Goal: Communication & Community: Answer question/provide support

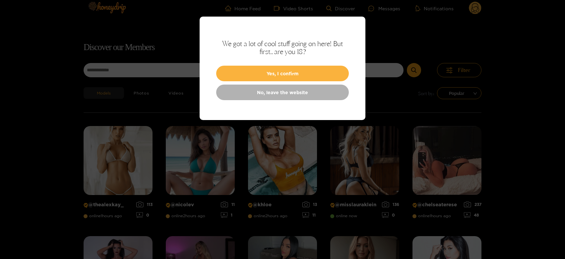
scroll to position [42, 0]
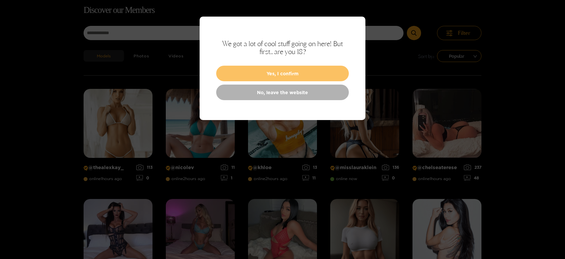
click at [315, 76] on button "Yes, I confirm" at bounding box center [282, 74] width 133 height 16
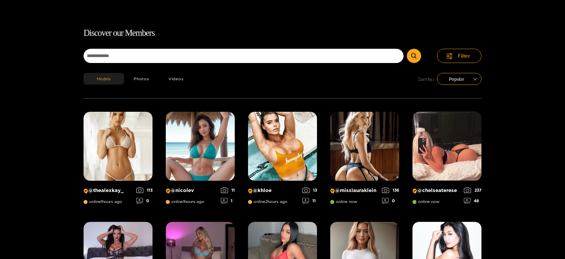
scroll to position [0, 0]
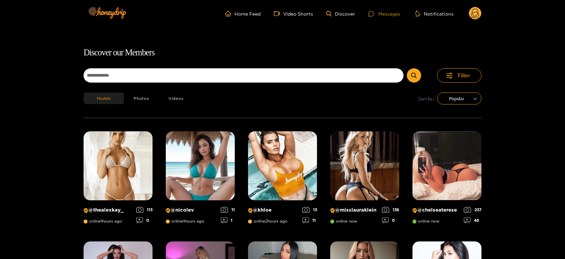
click at [396, 15] on div "Messages" at bounding box center [384, 14] width 32 height 8
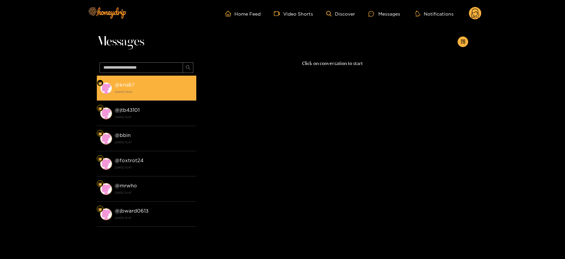
click at [158, 85] on div "@ kris67 [DATE] 19:09" at bounding box center [154, 88] width 78 height 15
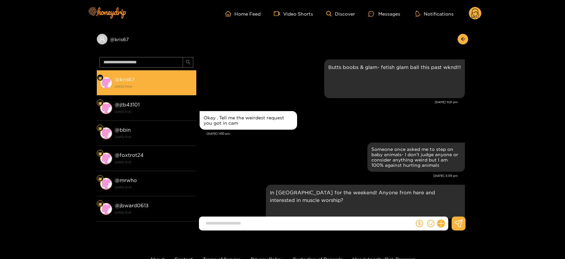
scroll to position [839, 0]
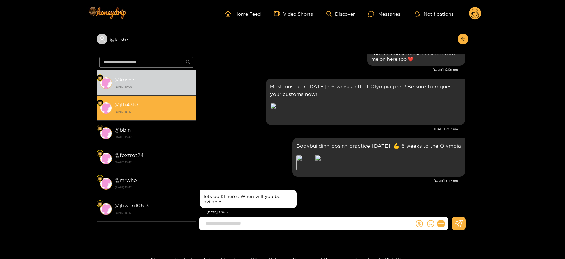
click at [185, 103] on div "@ jtb43101 [DATE] 15:47" at bounding box center [154, 107] width 78 height 15
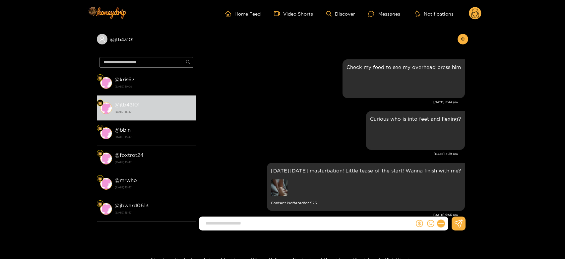
scroll to position [1273, 0]
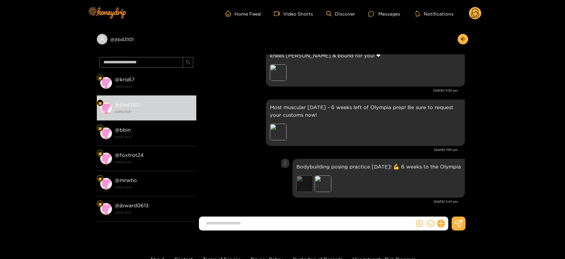
click at [312, 183] on div "Preview" at bounding box center [304, 183] width 17 height 17
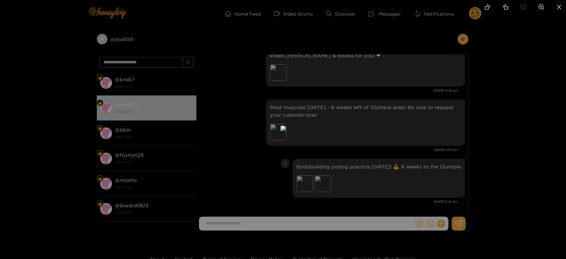
click at [419, 175] on div at bounding box center [283, 129] width 566 height 259
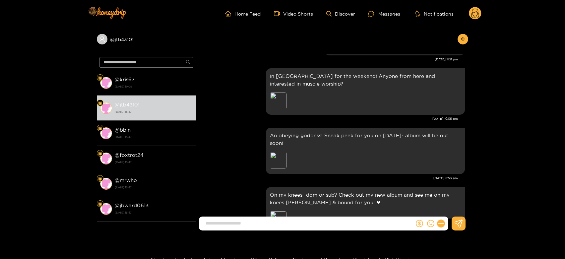
scroll to position [1126, 0]
click at [282, 101] on div "Preview" at bounding box center [278, 101] width 17 height 17
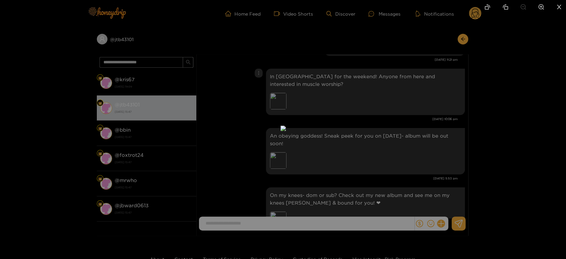
click at [414, 112] on div at bounding box center [283, 129] width 566 height 259
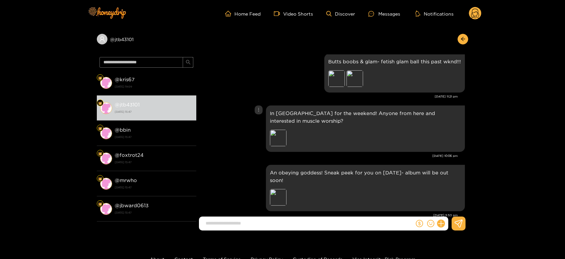
scroll to position [1053, 0]
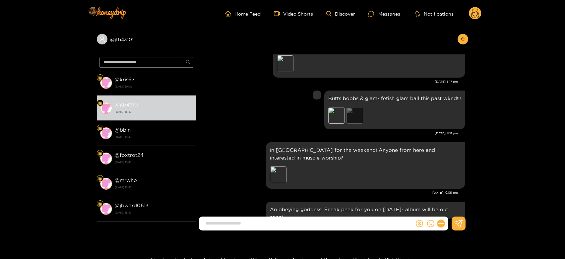
click at [351, 110] on div "Preview" at bounding box center [354, 115] width 17 height 17
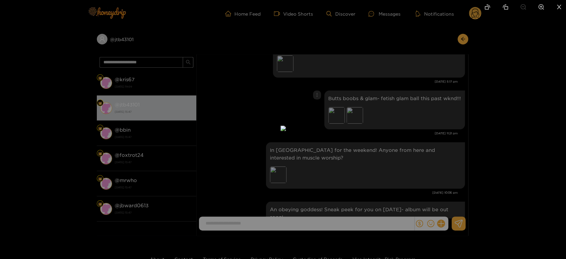
click at [398, 136] on div at bounding box center [283, 129] width 566 height 259
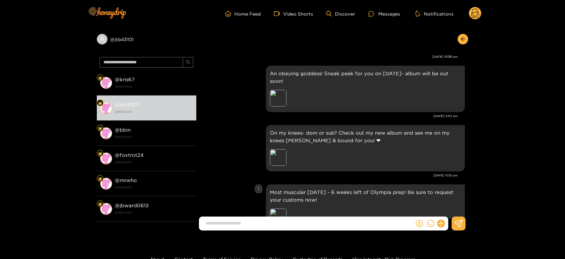
scroll to position [1273, 0]
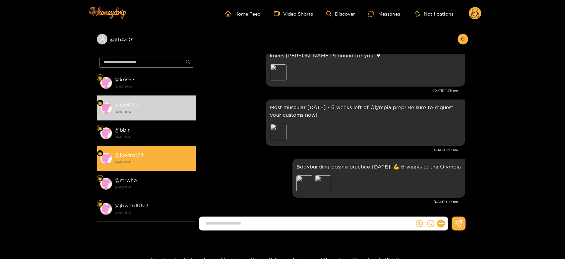
click at [144, 150] on li "@ foxtrot24 [DATE] 15:47" at bounding box center [146, 158] width 99 height 25
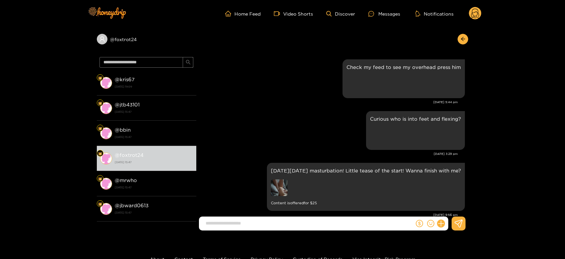
scroll to position [1273, 0]
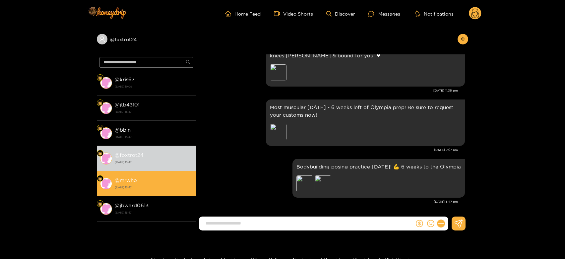
click at [151, 177] on div "@ mrwho [DATE] 15:47" at bounding box center [154, 183] width 78 height 15
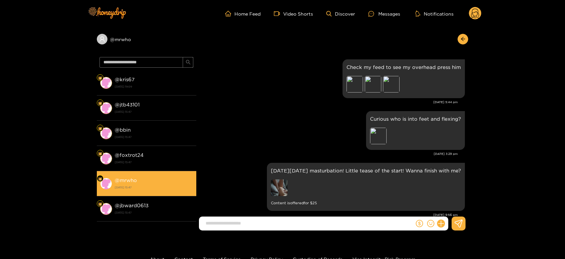
scroll to position [1273, 0]
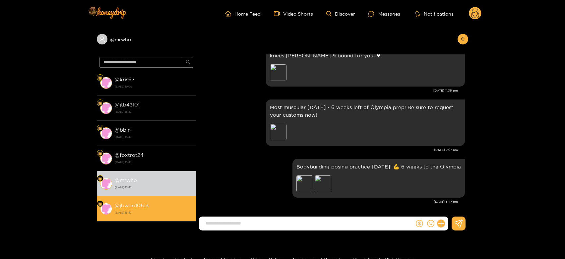
click at [166, 202] on div "@ jbward0613 [DATE] 15:47" at bounding box center [154, 208] width 78 height 15
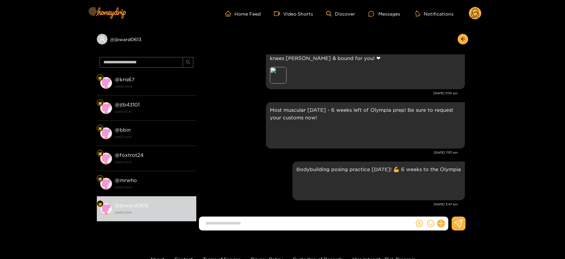
scroll to position [1273, 0]
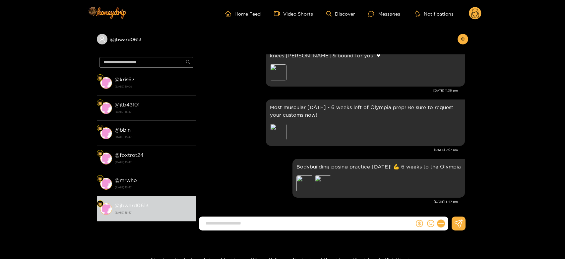
click at [472, 13] on icon at bounding box center [475, 15] width 8 height 12
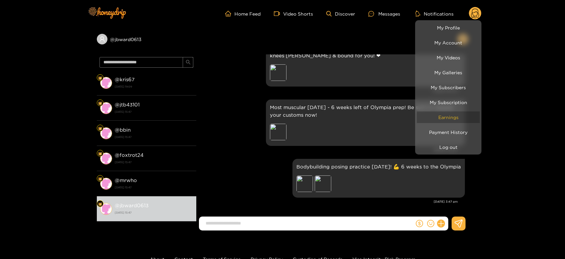
click at [453, 117] on link "Earnings" at bounding box center [448, 117] width 63 height 12
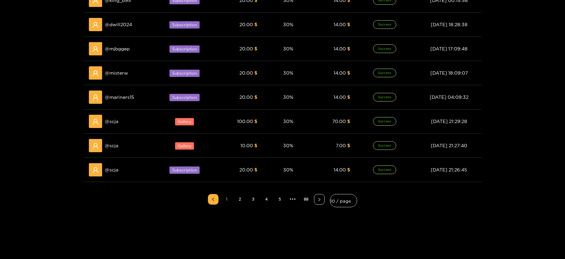
scroll to position [184, 0]
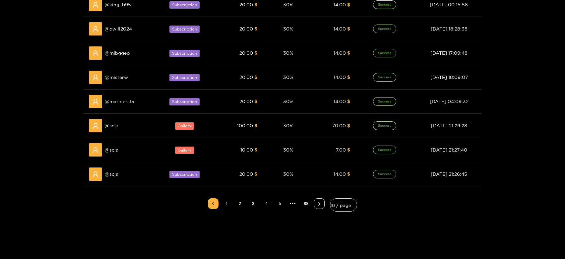
click at [109, 125] on div at bounding box center [282, 129] width 565 height 259
click at [109, 125] on span "@ scja" at bounding box center [112, 125] width 14 height 7
copy span "scja"
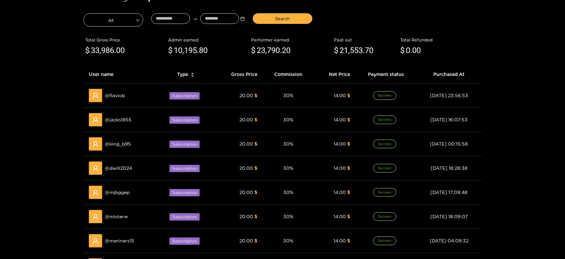
scroll to position [0, 0]
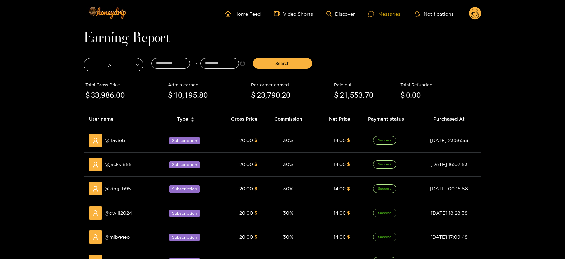
click at [383, 12] on div "Messages" at bounding box center [384, 14] width 32 height 8
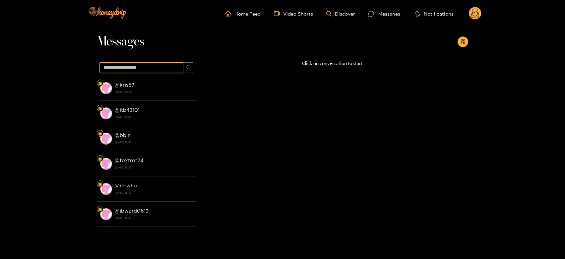
click at [167, 68] on input "text" at bounding box center [141, 67] width 84 height 11
paste input "****"
type input "****"
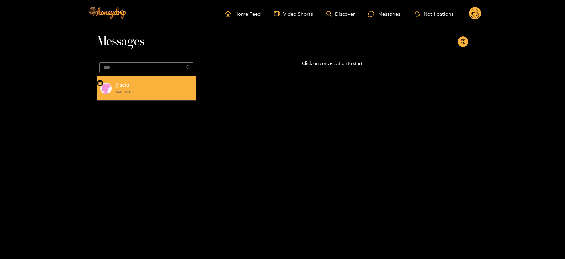
click at [164, 81] on div "@ scja [DATE] 15:47" at bounding box center [154, 88] width 78 height 15
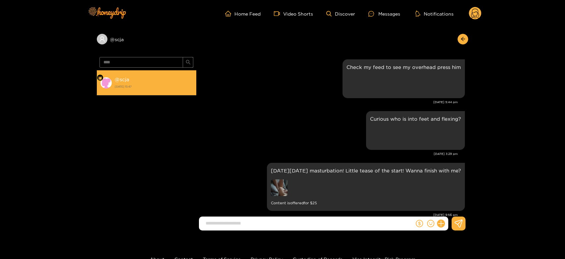
scroll to position [1248, 0]
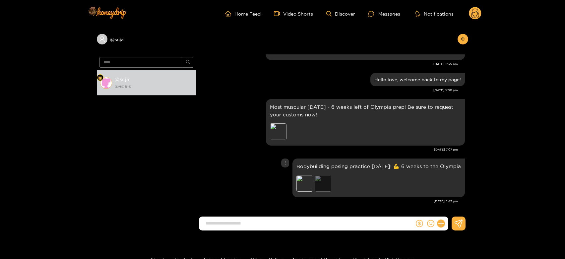
click at [331, 178] on div "Preview" at bounding box center [323, 183] width 17 height 17
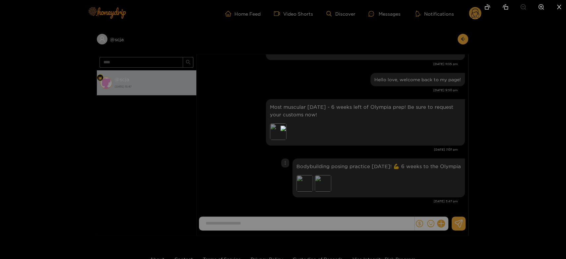
click at [405, 148] on div at bounding box center [283, 129] width 566 height 259
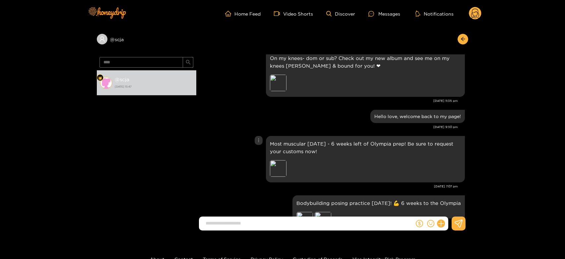
scroll to position [1137, 0]
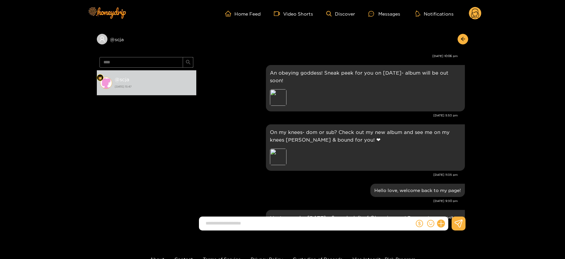
click at [477, 14] on circle at bounding box center [475, 13] width 13 height 13
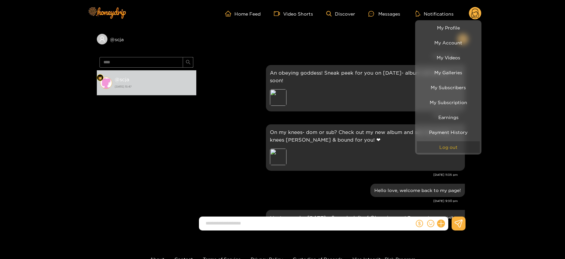
click at [447, 150] on button "Log out" at bounding box center [448, 147] width 63 height 12
